Goal: Information Seeking & Learning: Find specific page/section

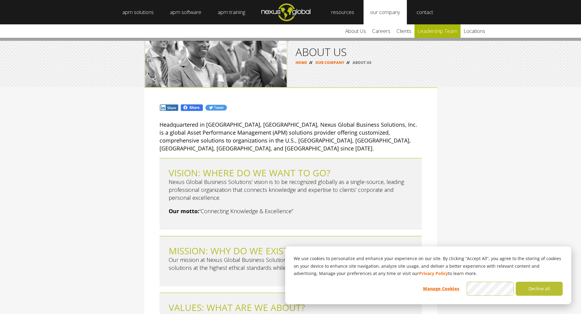
click at [449, 31] on link "leadership team" at bounding box center [437, 30] width 46 height 13
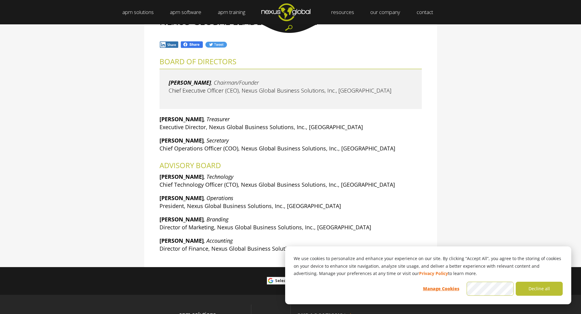
scroll to position [30, 0]
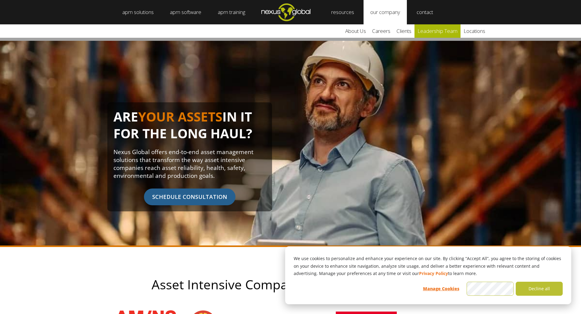
click at [448, 31] on link "leadership team" at bounding box center [437, 30] width 46 height 13
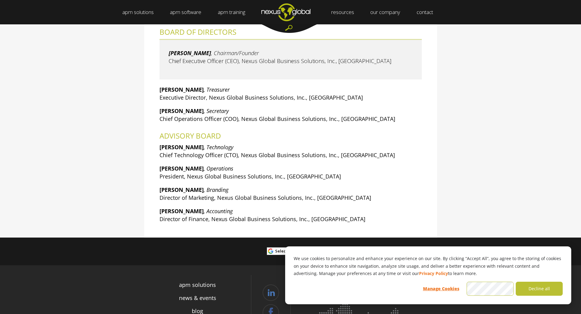
scroll to position [91, 0]
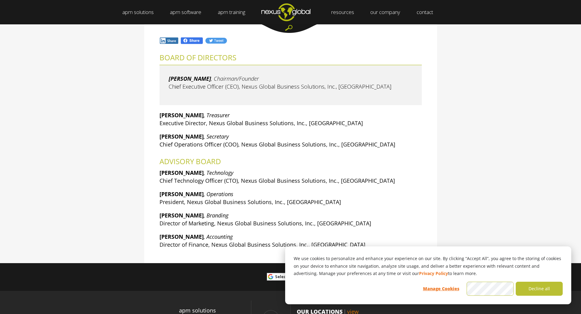
click at [499, 205] on div "NEXUS GLOBAL LEADERSHIP TEAM BOARD OF DIRECTORS Larry Olson , Chairman/Founder …" at bounding box center [290, 130] width 581 height 268
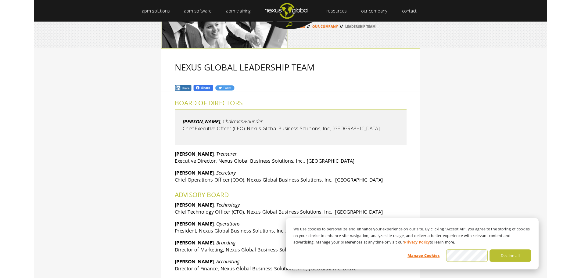
scroll to position [30, 0]
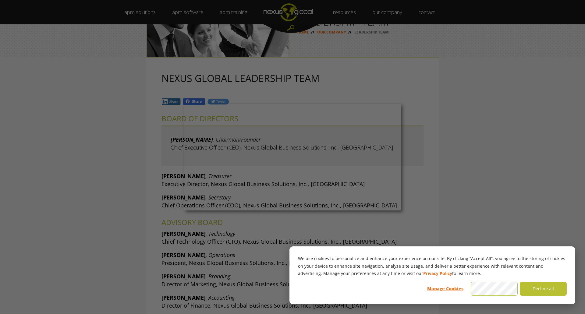
drag, startPoint x: 551, startPoint y: 169, endPoint x: 547, endPoint y: 175, distance: 7.9
click at [551, 169] on div at bounding box center [295, 158] width 591 height 317
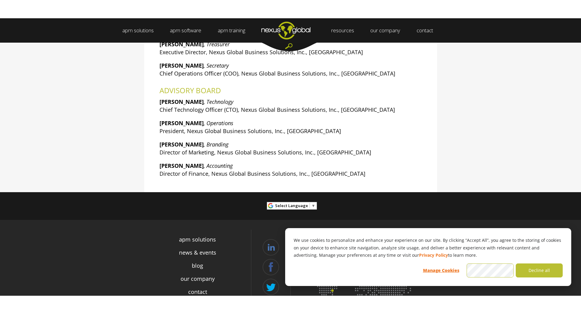
scroll to position [183, 0]
